Goal: Book appointment/travel/reservation

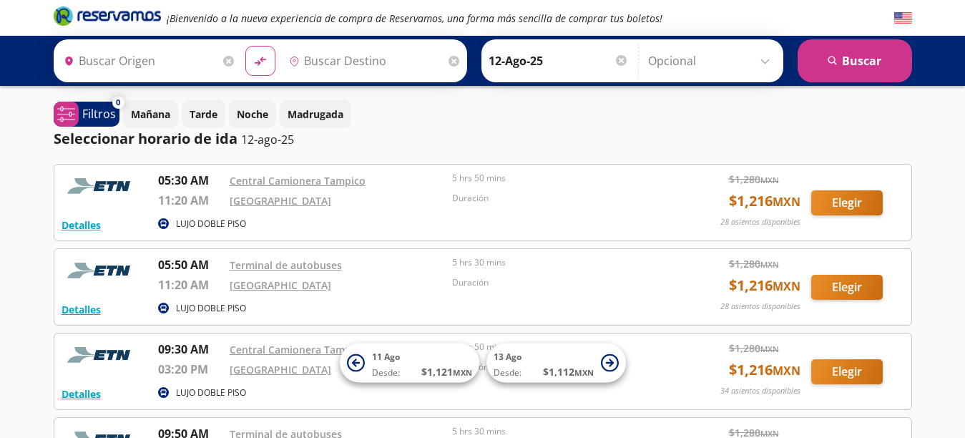
type input "[GEOGRAPHIC_DATA], [GEOGRAPHIC_DATA]"
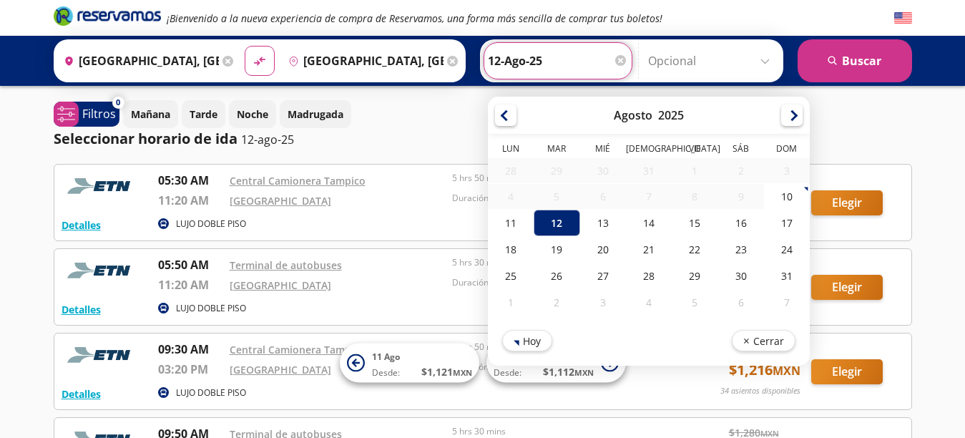
click at [515, 61] on input "12-Ago-25" at bounding box center [558, 61] width 140 height 36
click at [618, 225] on div "13" at bounding box center [603, 223] width 46 height 26
type input "13-Ago-25"
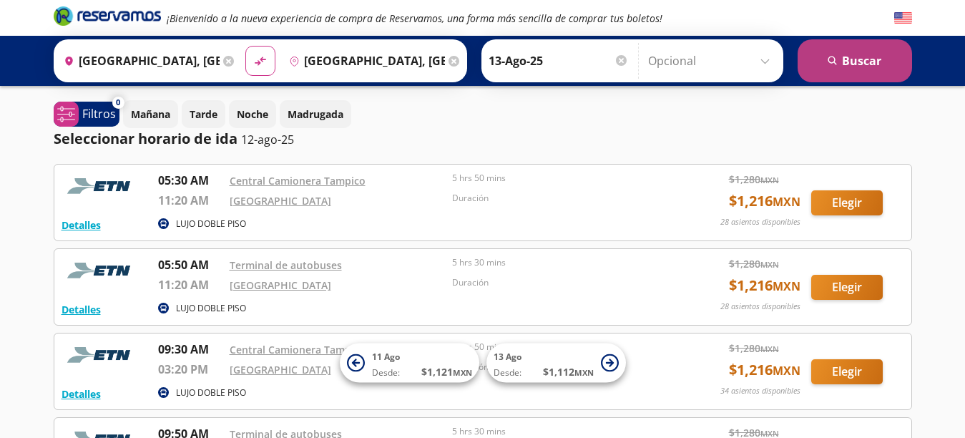
click at [831, 65] on icon "search" at bounding box center [833, 61] width 11 height 11
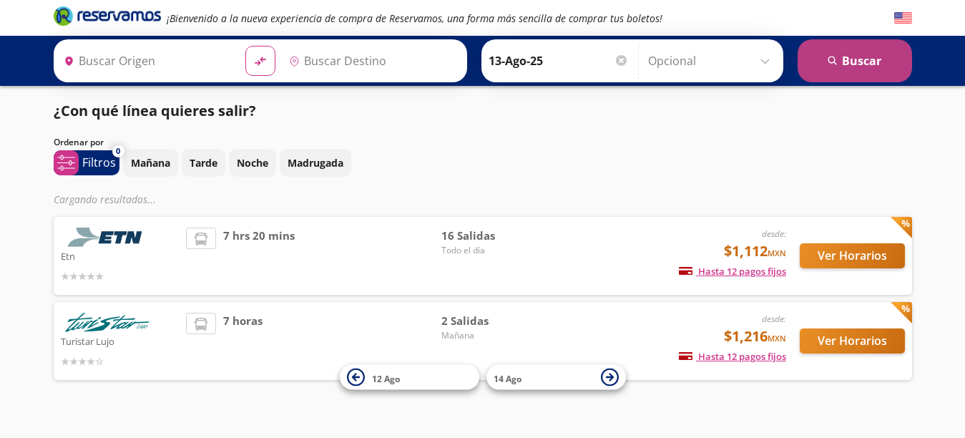
type input "[GEOGRAPHIC_DATA], [GEOGRAPHIC_DATA]"
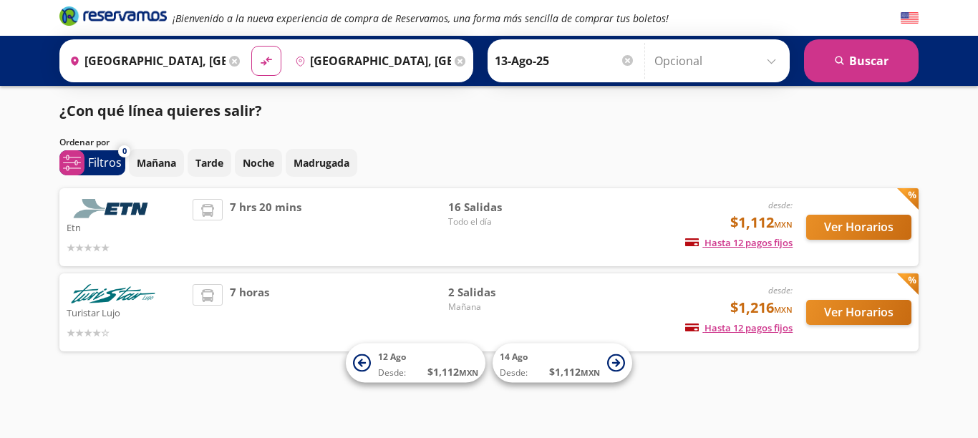
click at [139, 213] on img at bounding box center [113, 208] width 93 height 19
click at [841, 223] on button "Ver Horarios" at bounding box center [858, 227] width 105 height 25
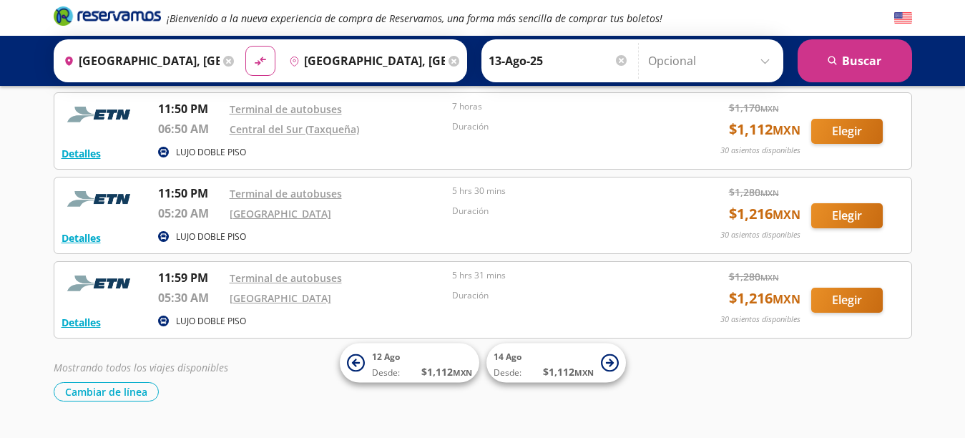
scroll to position [1204, 0]
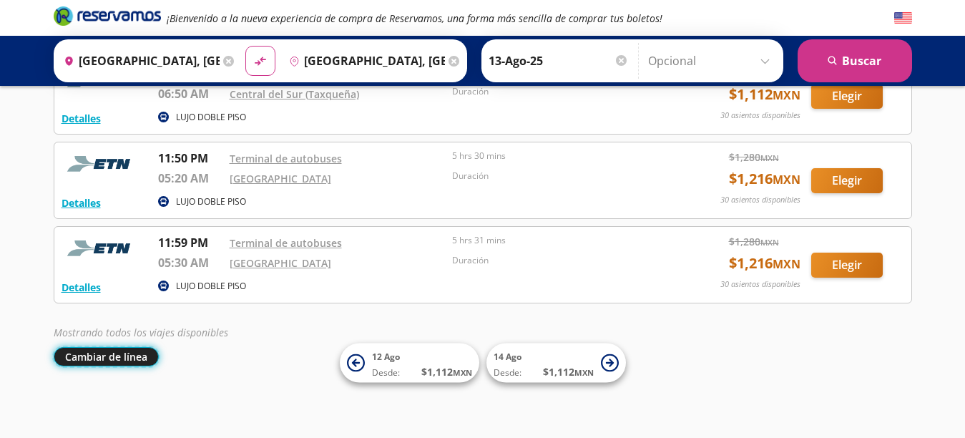
click at [102, 357] on button "Cambiar de línea" at bounding box center [106, 356] width 105 height 19
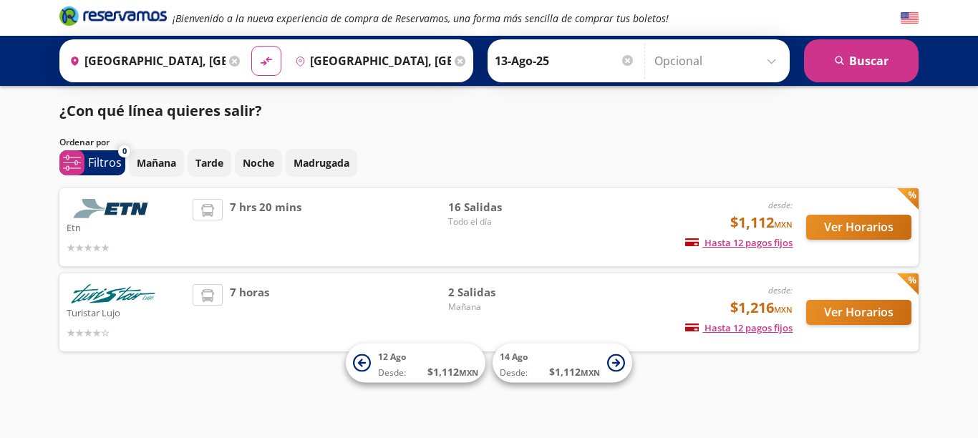
click at [121, 293] on img at bounding box center [113, 293] width 93 height 19
click at [857, 310] on button "Ver Horarios" at bounding box center [858, 312] width 105 height 25
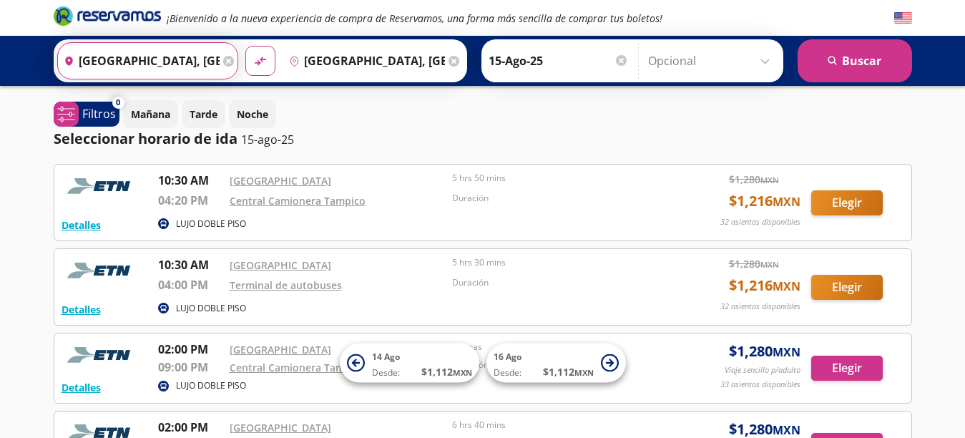
click at [173, 62] on input "[GEOGRAPHIC_DATA], [GEOGRAPHIC_DATA]" at bounding box center [139, 61] width 162 height 36
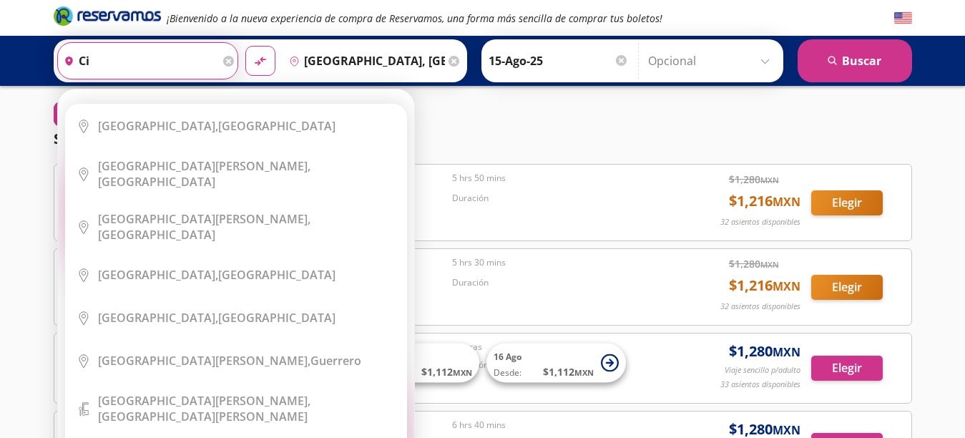
type input "c"
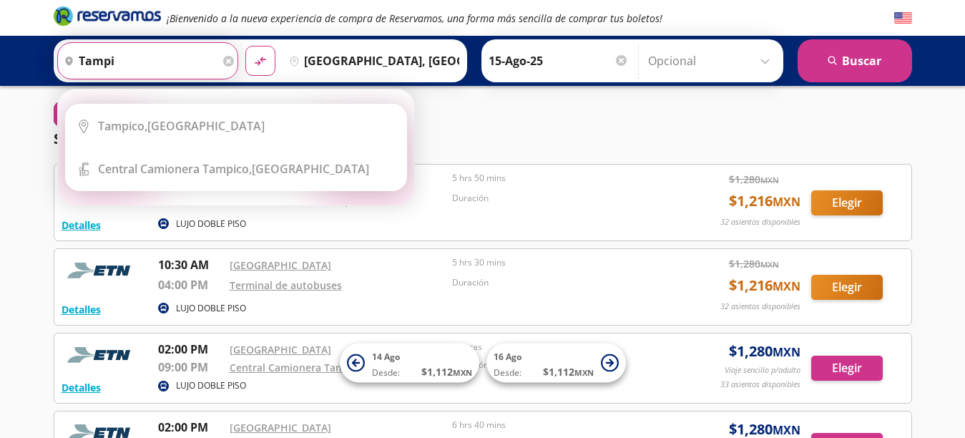
type input "tampic"
type input "o"
click at [351, 57] on input "Destino" at bounding box center [371, 61] width 176 height 36
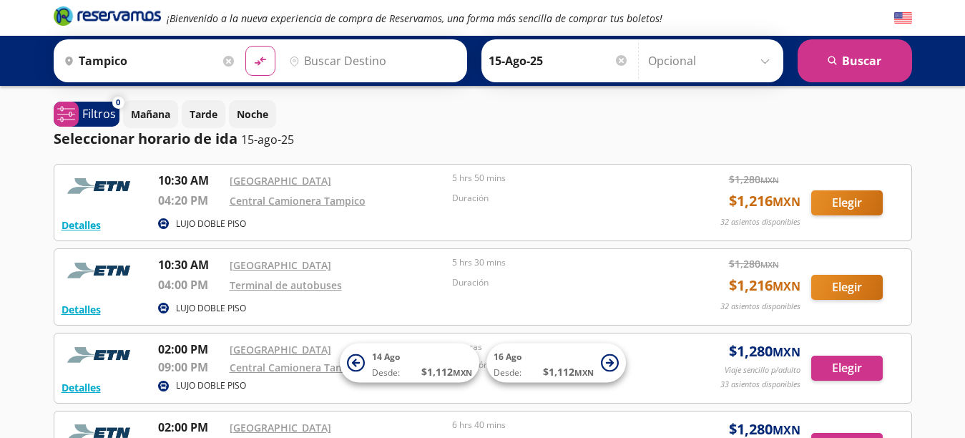
click at [346, 59] on input "Destino" at bounding box center [371, 61] width 176 height 36
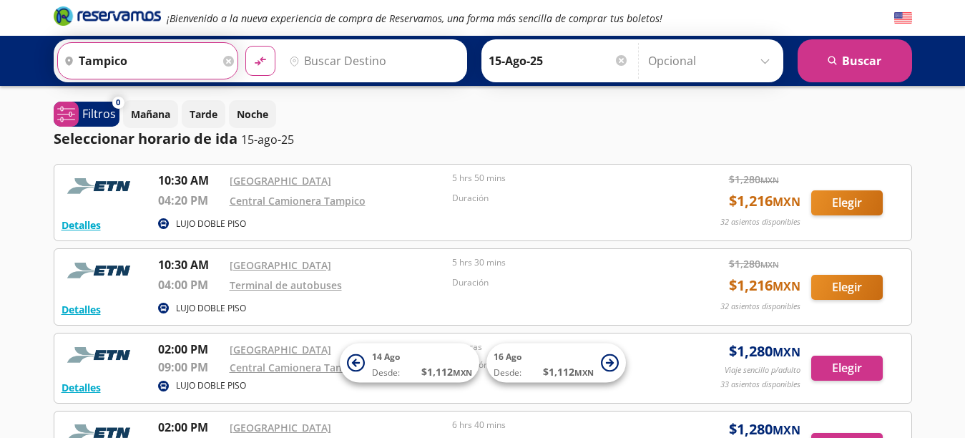
click at [124, 60] on input "tampico" at bounding box center [139, 61] width 162 height 36
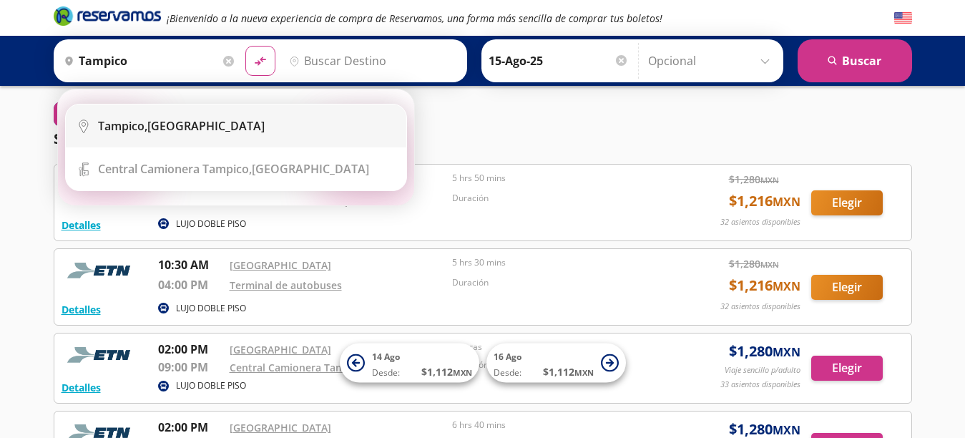
click at [130, 123] on b "Tampico," at bounding box center [122, 126] width 49 height 16
type input "[GEOGRAPHIC_DATA], [GEOGRAPHIC_DATA]"
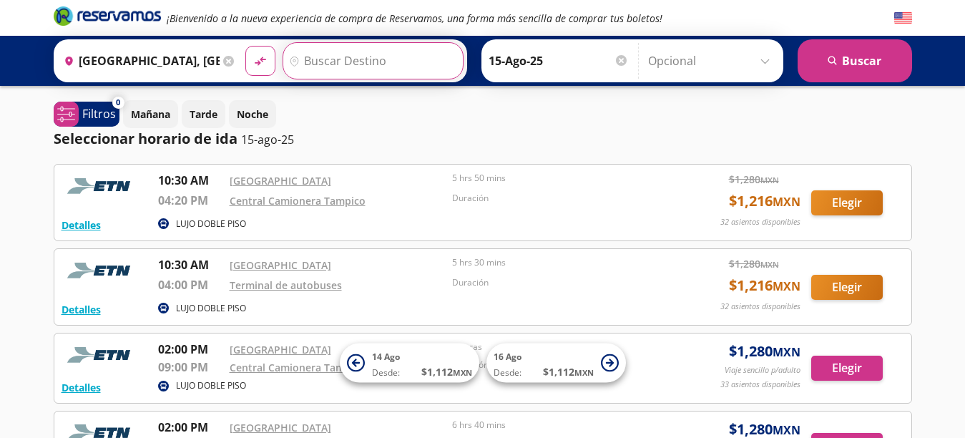
click at [330, 59] on input "Destino" at bounding box center [371, 61] width 176 height 36
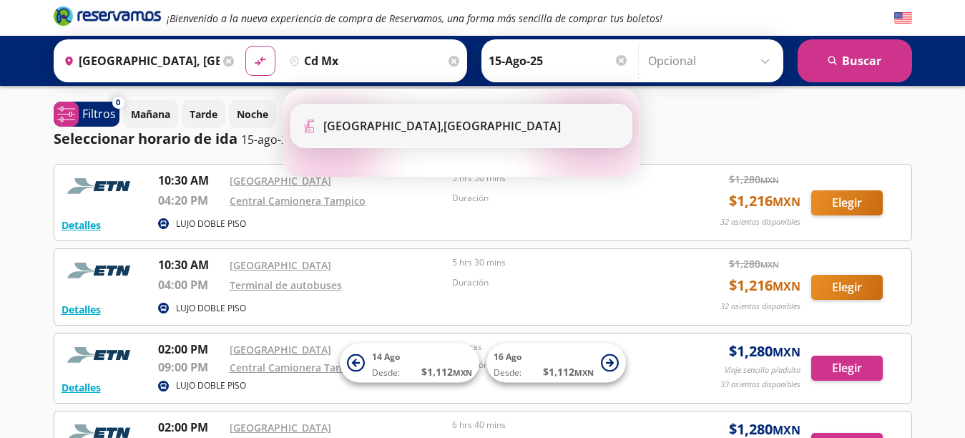
click at [350, 122] on b "[GEOGRAPHIC_DATA]," at bounding box center [383, 126] width 120 height 16
type input "[GEOGRAPHIC_DATA], [GEOGRAPHIC_DATA]"
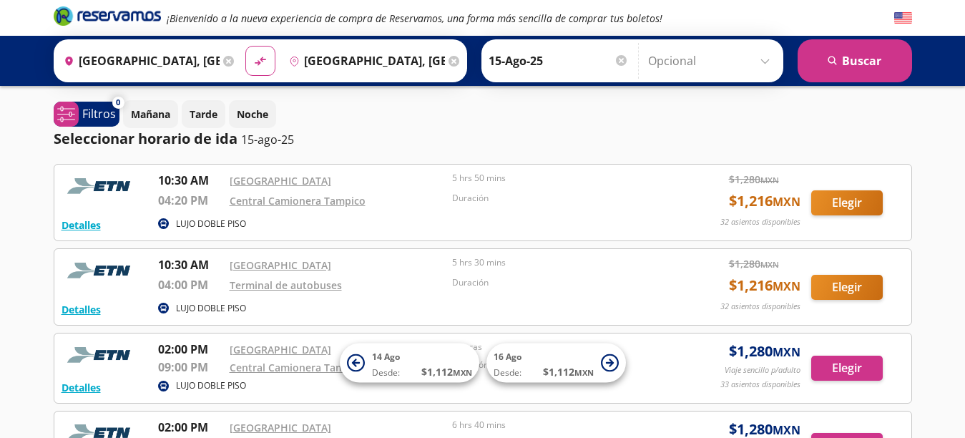
click at [622, 61] on div at bounding box center [621, 60] width 11 height 11
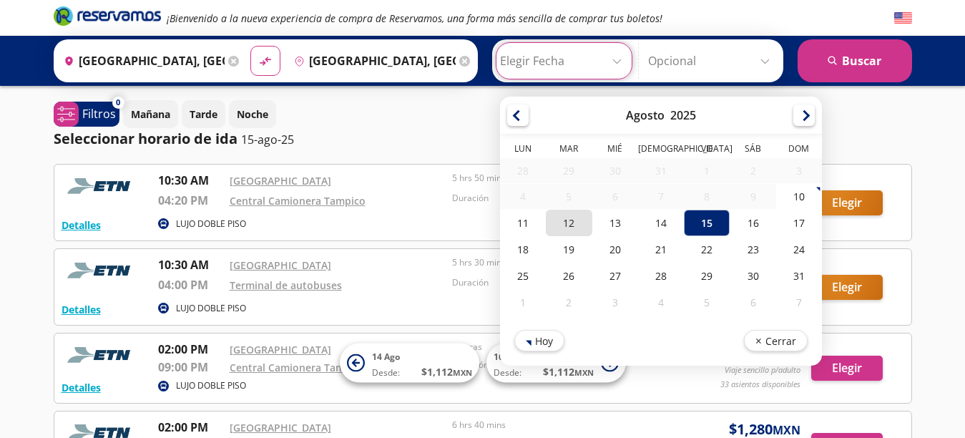
click at [585, 222] on div "12" at bounding box center [569, 223] width 46 height 26
type input "12-Ago-25"
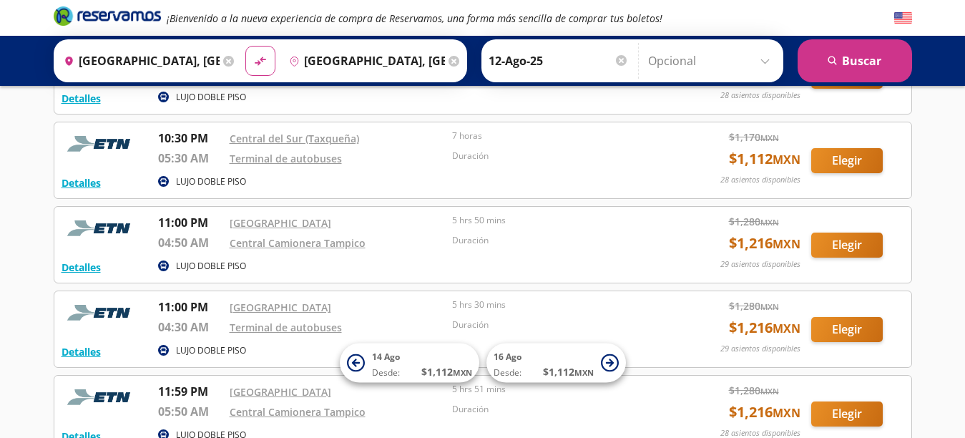
scroll to position [644, 0]
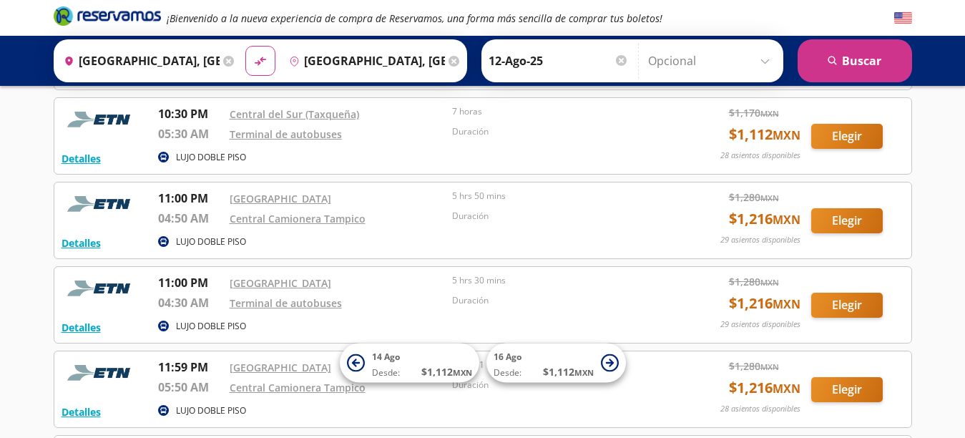
click at [234, 62] on icon at bounding box center [228, 61] width 11 height 11
click at [349, 60] on input "Destino" at bounding box center [371, 61] width 176 height 36
click at [319, 62] on input "Destino" at bounding box center [371, 61] width 176 height 36
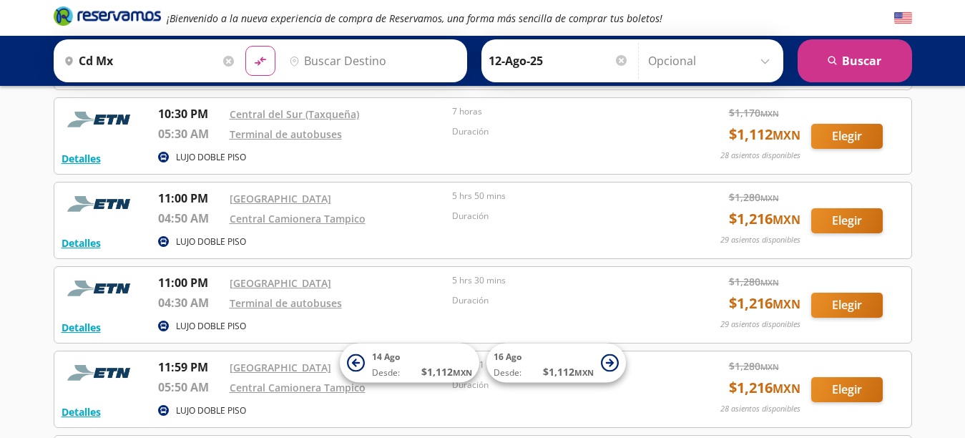
click at [319, 61] on input "Destino" at bounding box center [371, 61] width 176 height 36
click at [331, 62] on input "Destino" at bounding box center [371, 61] width 176 height 36
click at [416, 62] on input "Destino" at bounding box center [371, 61] width 176 height 36
click at [361, 63] on input "Destino" at bounding box center [371, 61] width 176 height 36
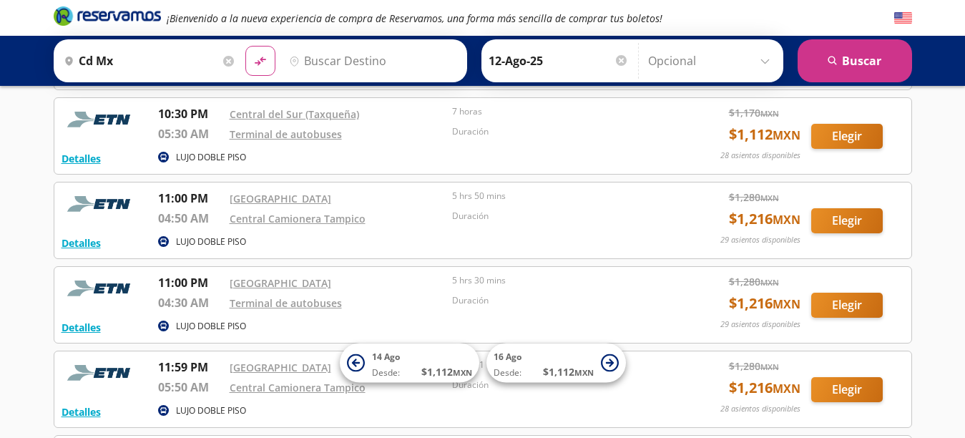
click at [361, 63] on input "Destino" at bounding box center [371, 61] width 176 height 36
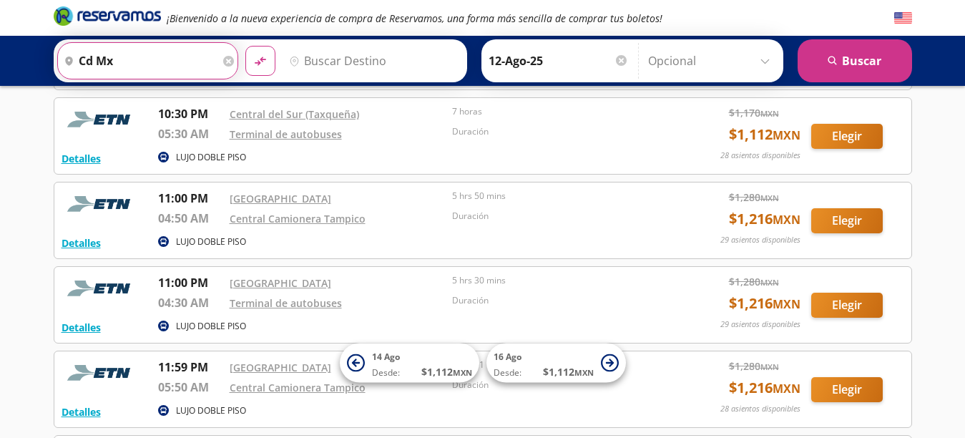
click at [114, 59] on input "cd mx" at bounding box center [139, 61] width 162 height 36
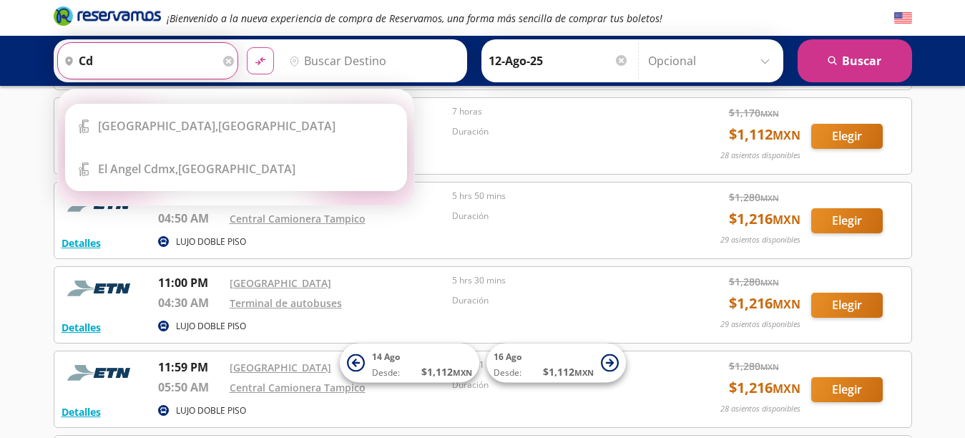
type input "c"
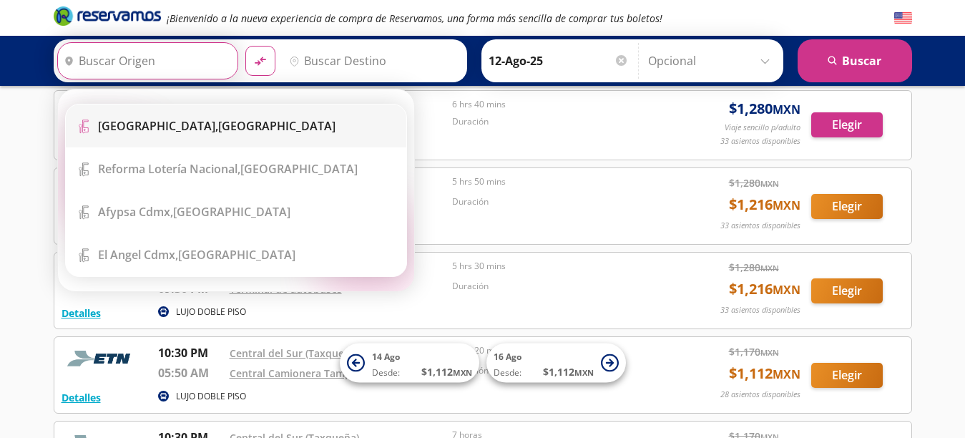
scroll to position [286, 0]
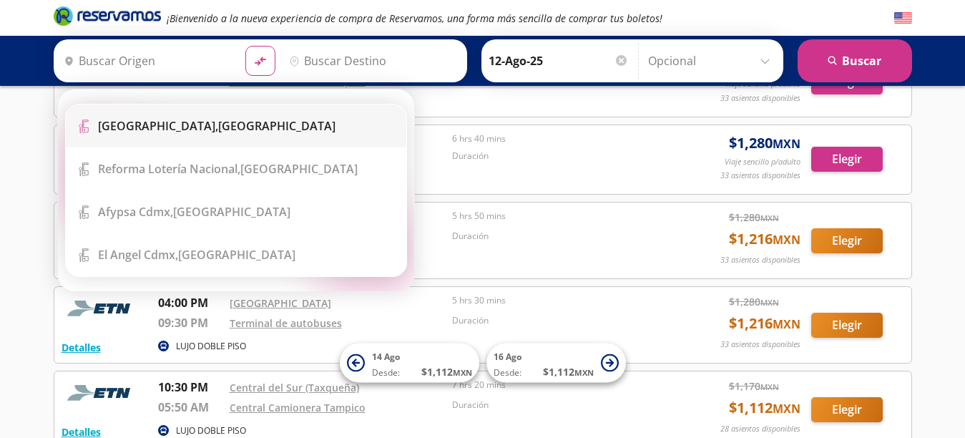
click at [198, 126] on b "[GEOGRAPHIC_DATA]," at bounding box center [158, 126] width 120 height 16
type input "[GEOGRAPHIC_DATA], [GEOGRAPHIC_DATA]"
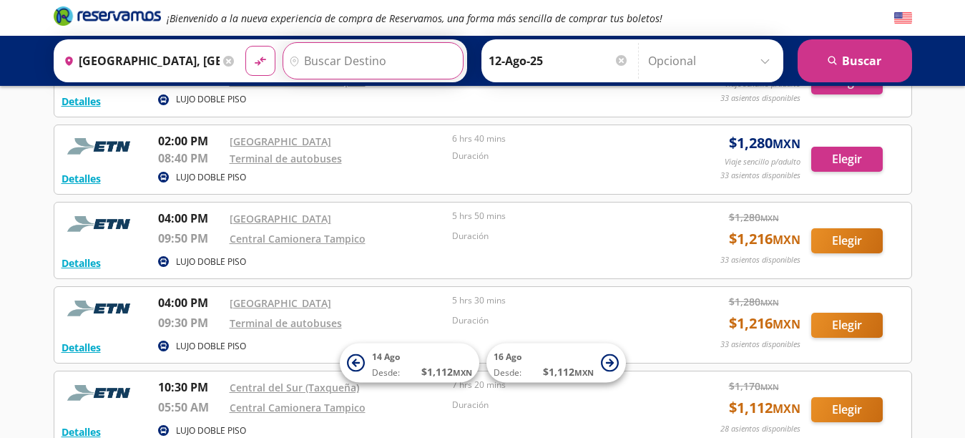
click at [326, 54] on input "Destino" at bounding box center [371, 61] width 176 height 36
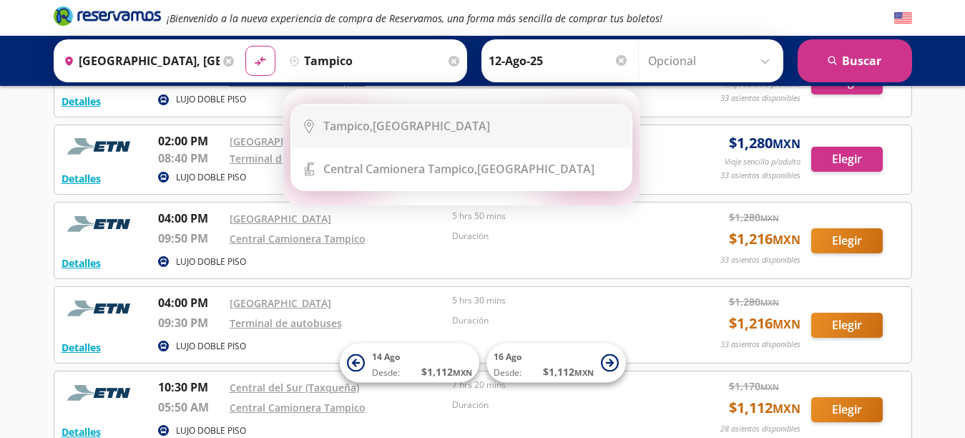
click at [351, 126] on b "Tampico," at bounding box center [347, 126] width 49 height 16
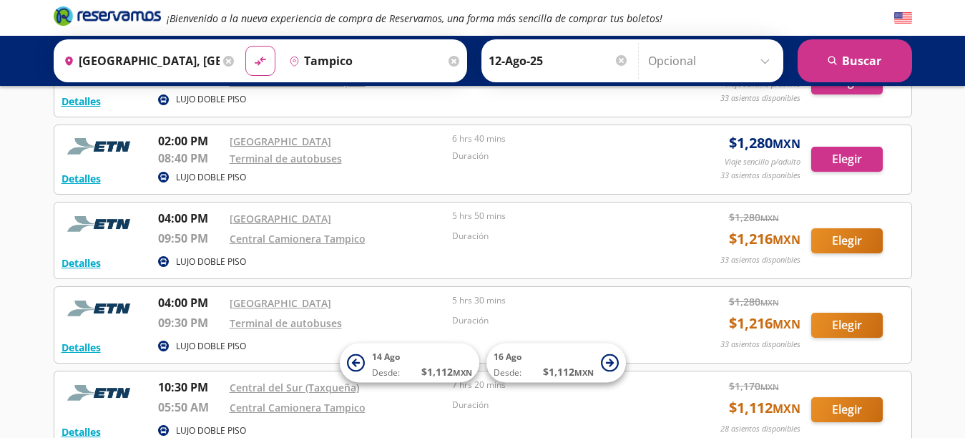
type input "[GEOGRAPHIC_DATA], [GEOGRAPHIC_DATA]"
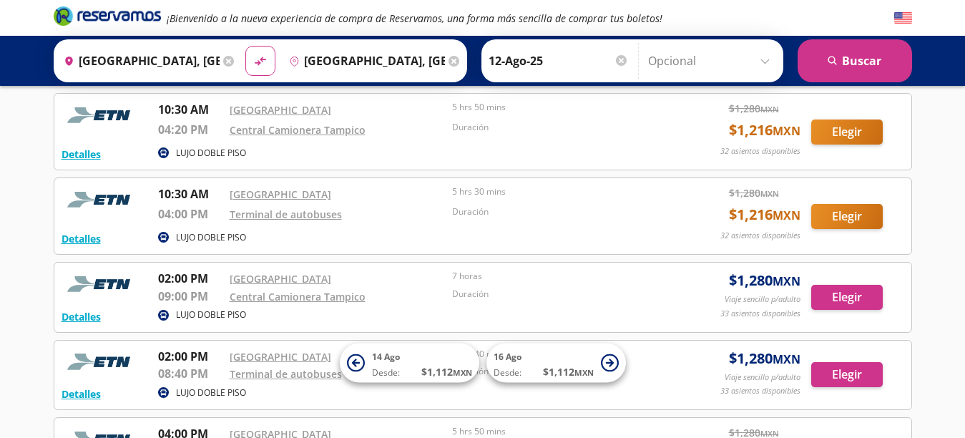
scroll to position [72, 0]
